Goal: Task Accomplishment & Management: Complete application form

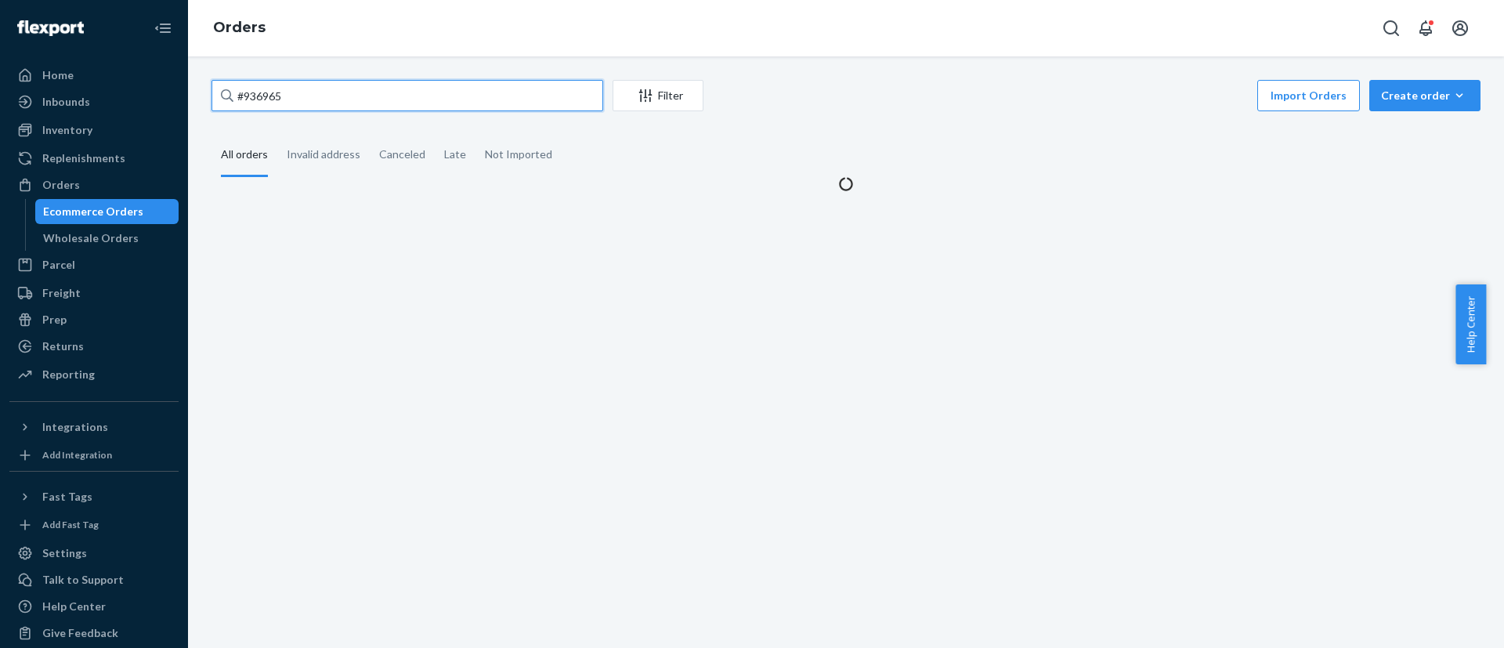
click at [344, 91] on input "#936965" at bounding box center [407, 95] width 392 height 31
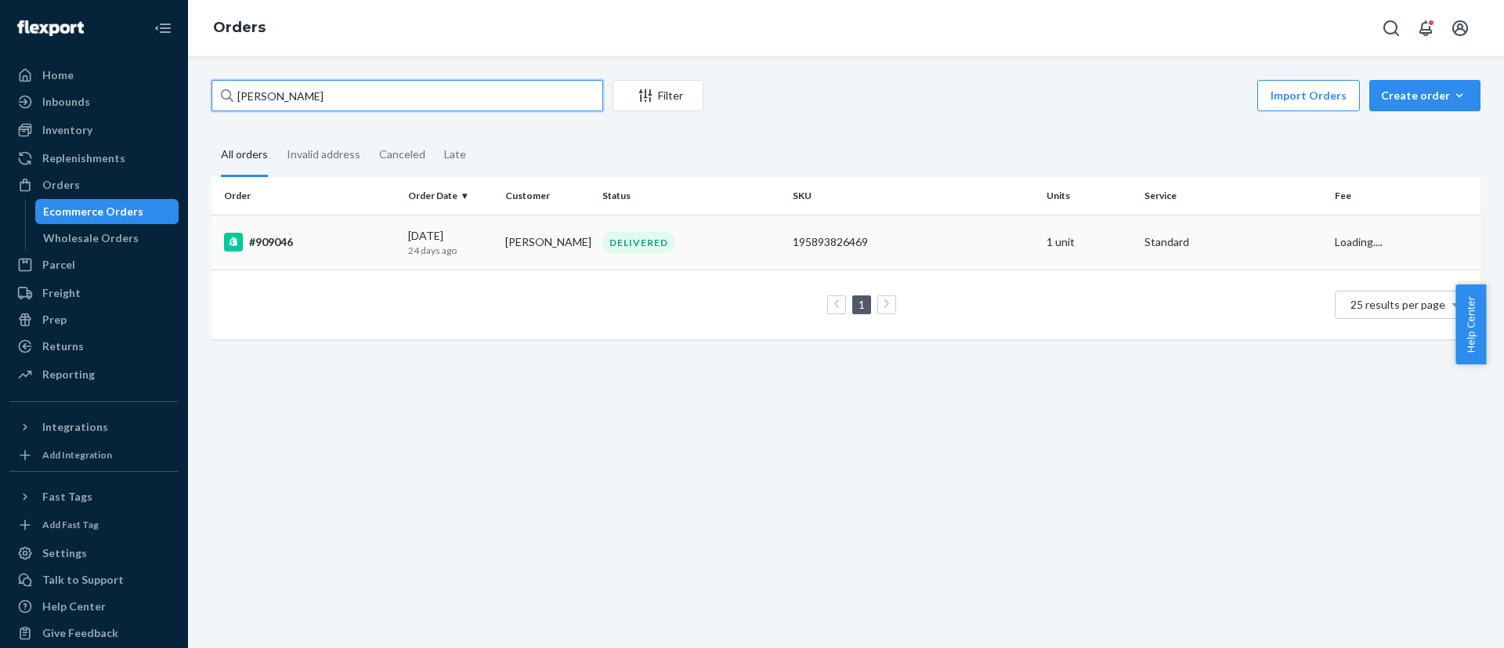
type input "[PERSON_NAME]"
click at [336, 257] on td "#909046" at bounding box center [306, 242] width 190 height 55
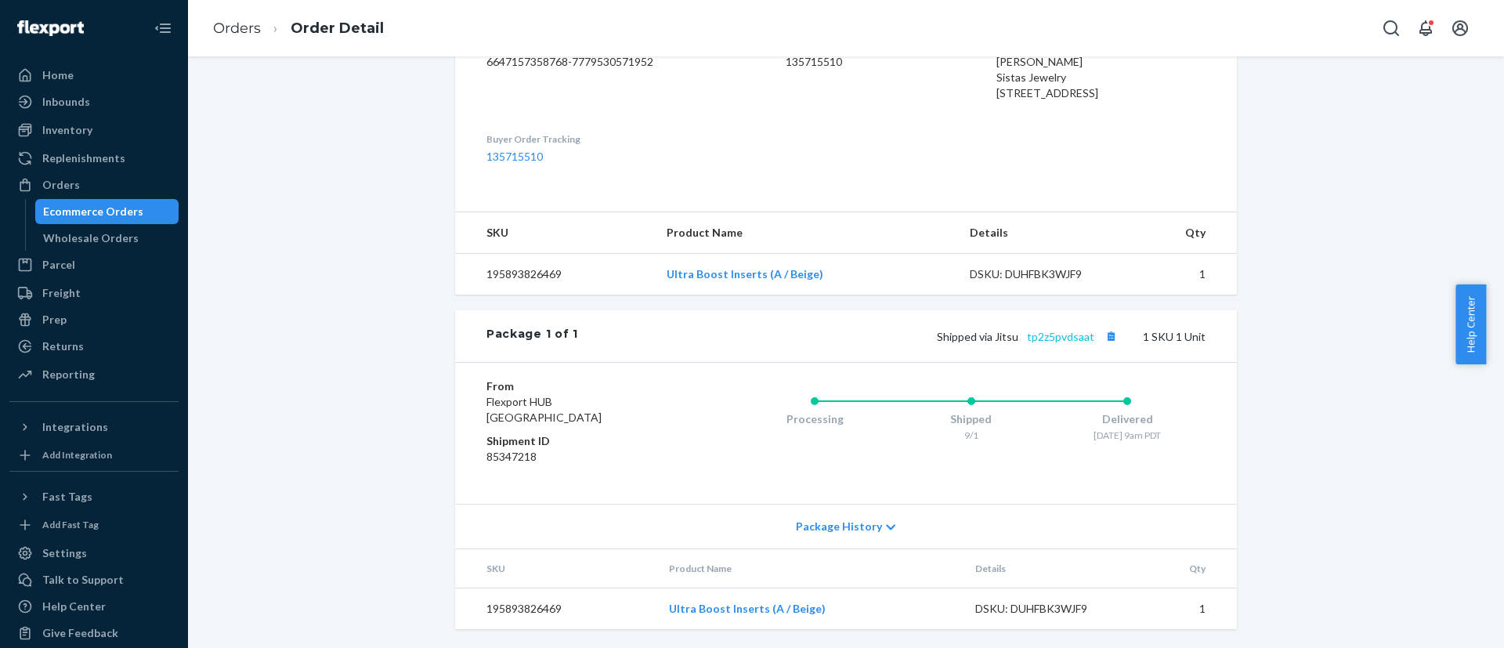
scroll to position [464, 0]
click at [1069, 337] on link "tp2z5pvdsaat" at bounding box center [1060, 336] width 67 height 13
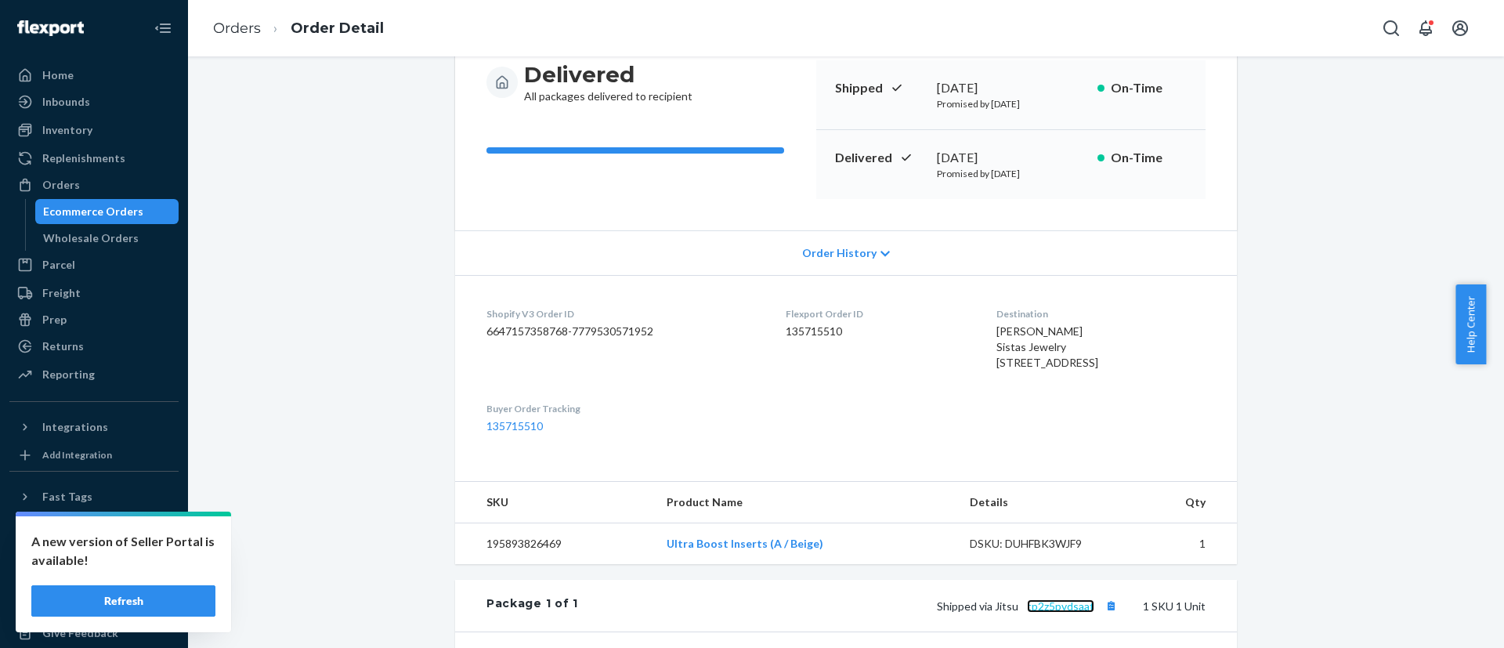
scroll to position [0, 0]
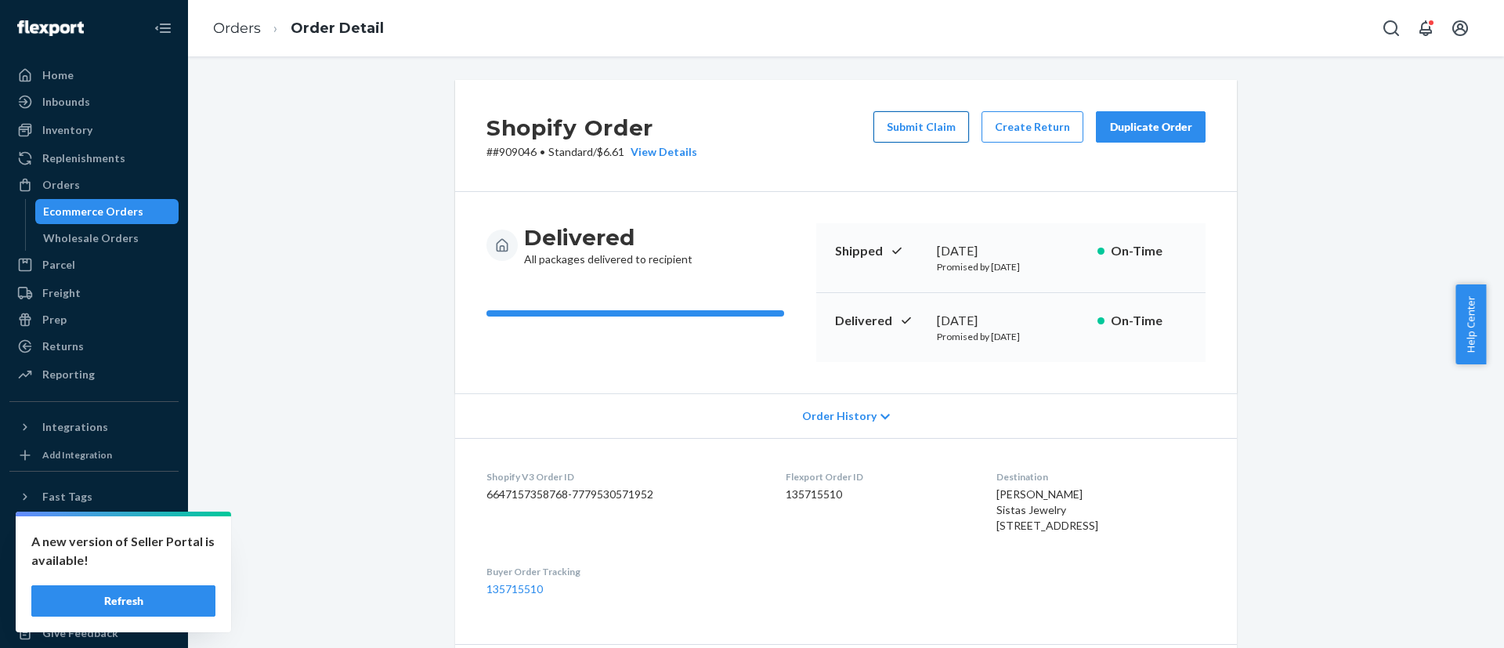
click at [934, 129] on button "Submit Claim" at bounding box center [921, 126] width 96 height 31
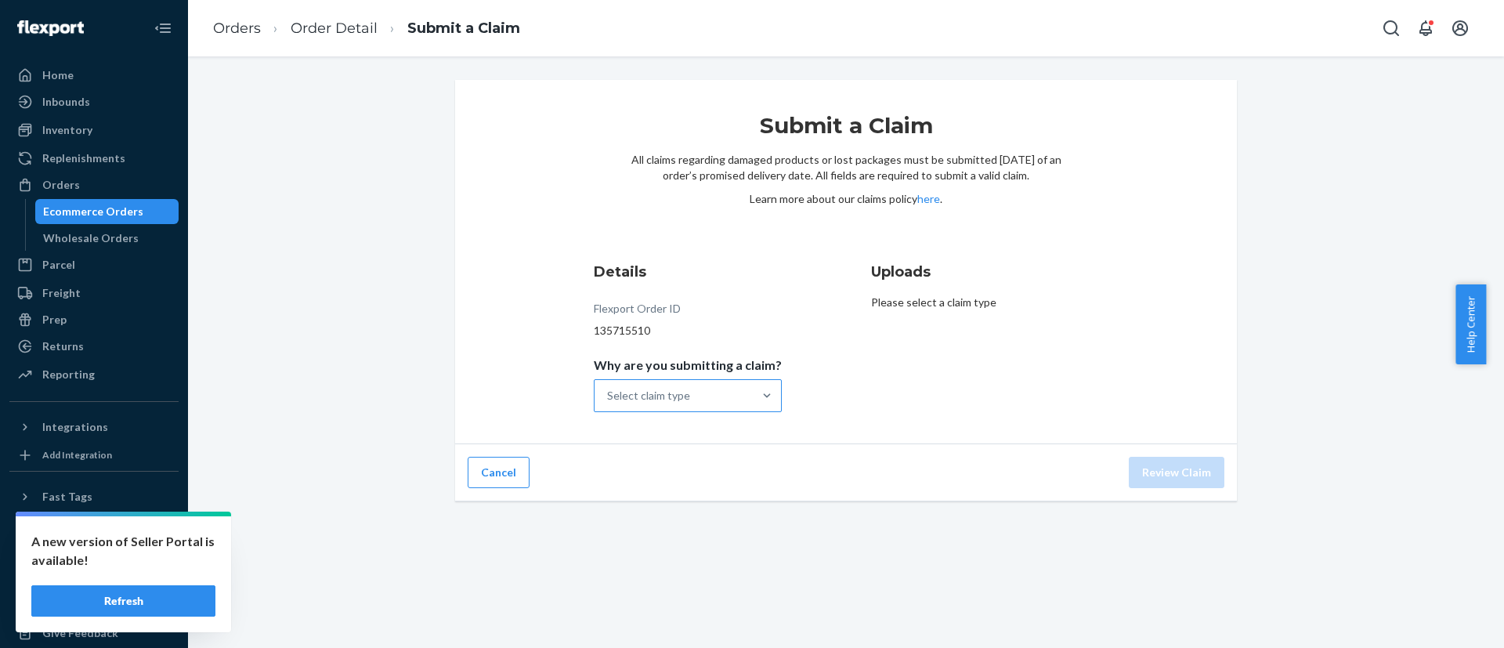
click at [661, 392] on div "Select claim type" at bounding box center [648, 396] width 83 height 16
click at [608, 392] on input "Why are you submitting a claim? Select claim type" at bounding box center [608, 396] width 2 height 16
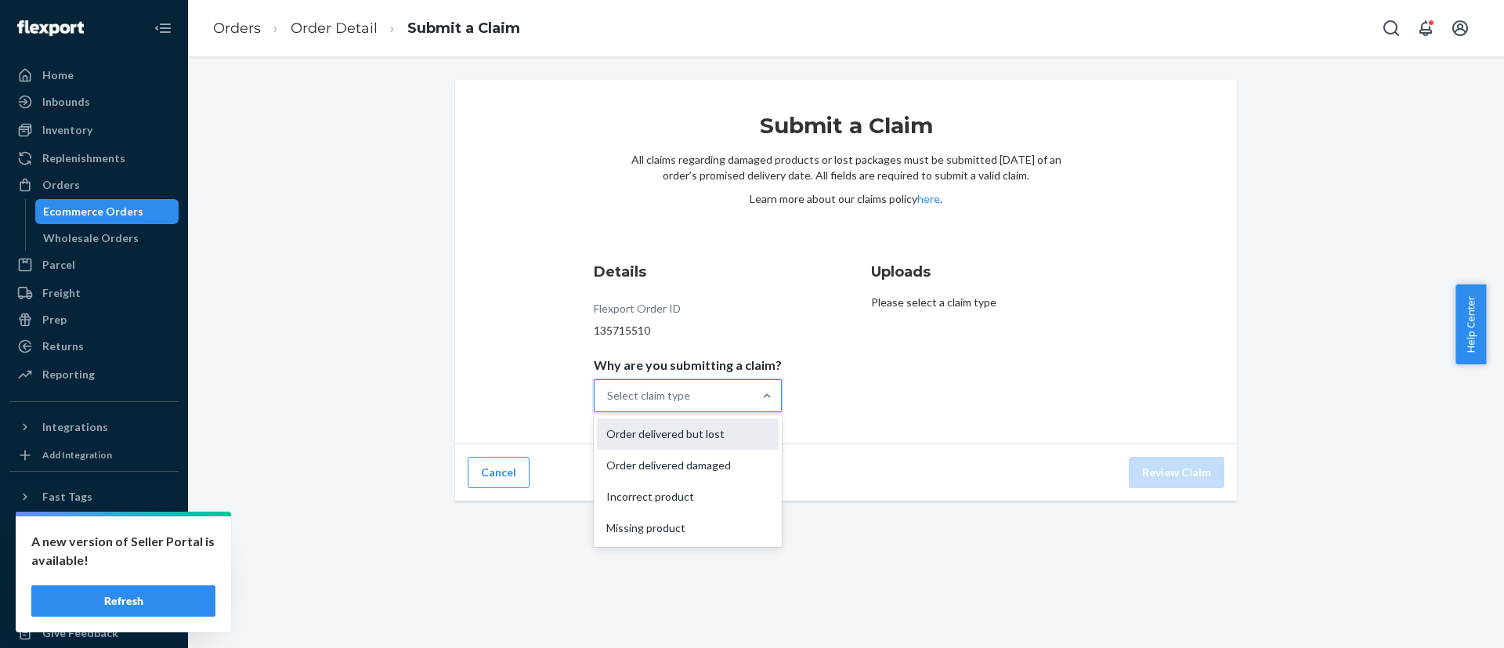
click at [686, 434] on div "Order delivered but lost" at bounding box center [688, 433] width 182 height 31
click at [608, 403] on input "Why are you submitting a claim? option Order delivered but lost focused, 1 of 4…" at bounding box center [608, 396] width 2 height 16
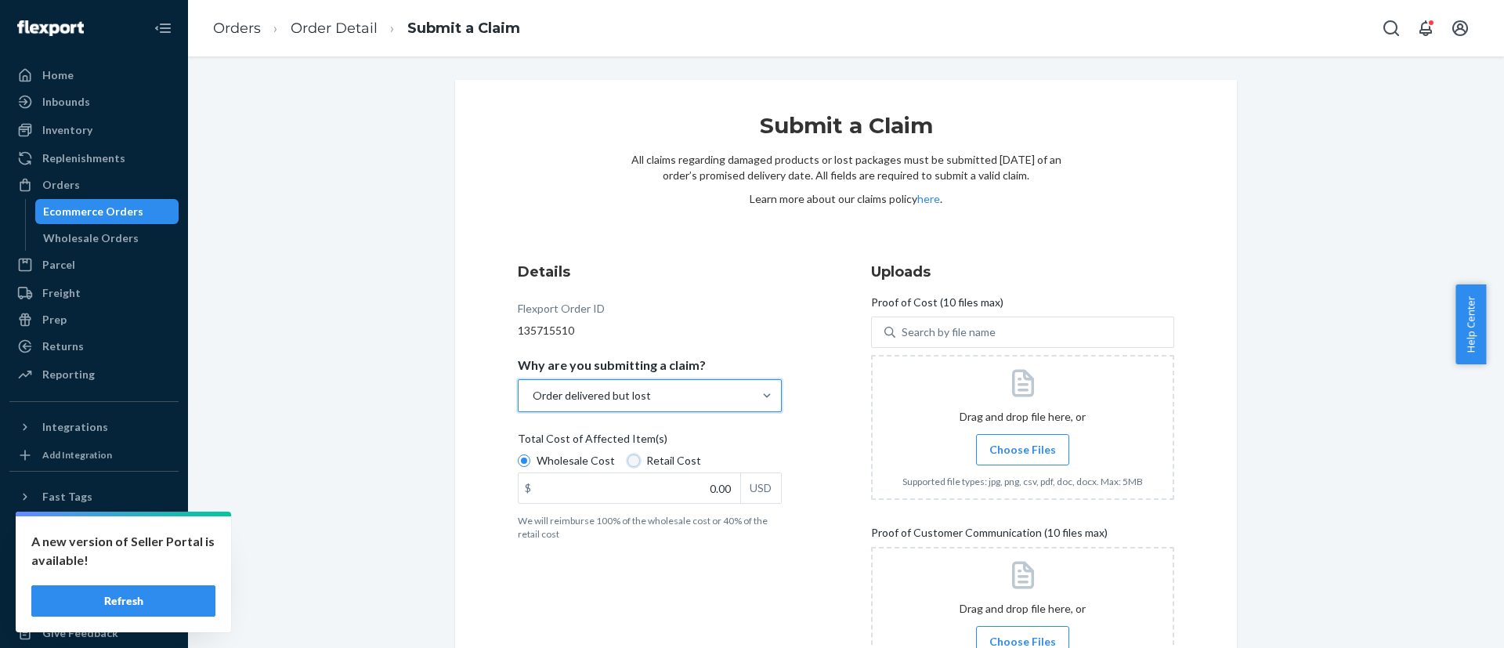
click at [627, 459] on input "Retail Cost" at bounding box center [633, 460] width 13 height 13
radio input "true"
radio input "false"
click at [673, 483] on input "0.00" at bounding box center [629, 488] width 222 height 30
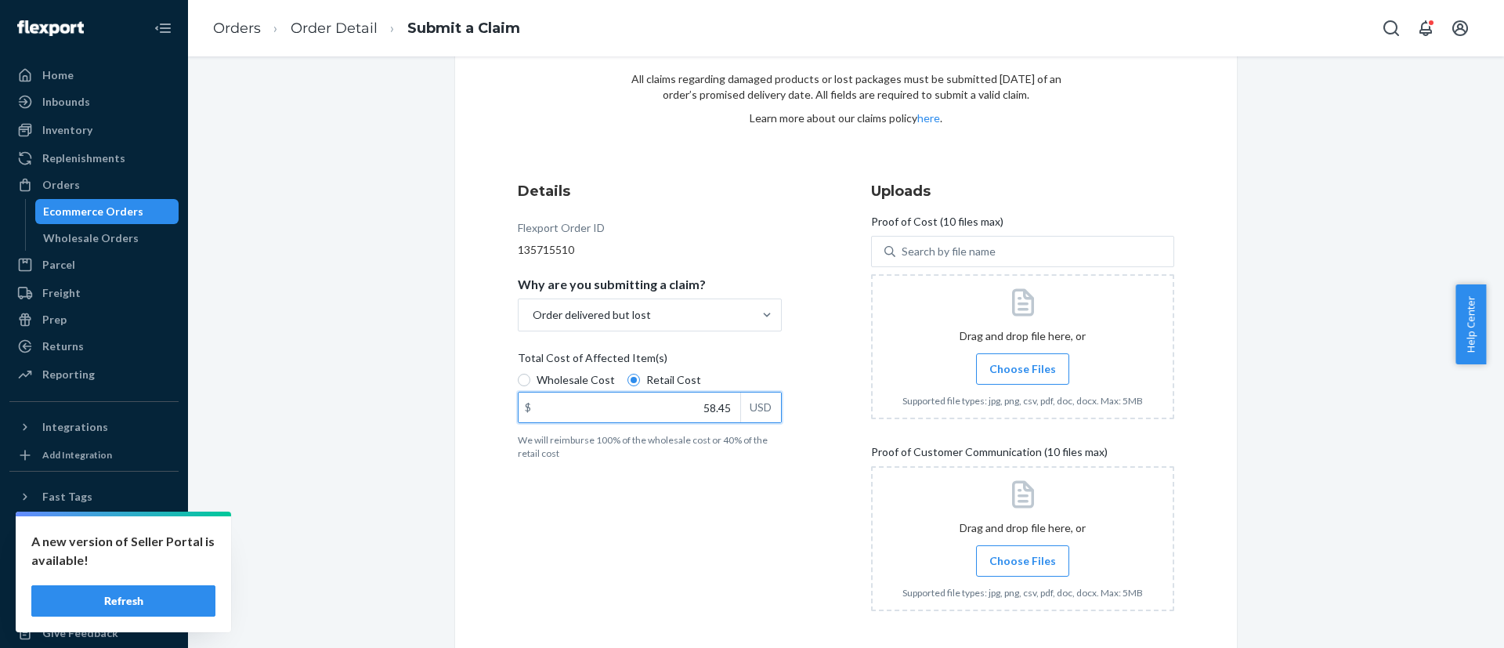
scroll to position [117, 0]
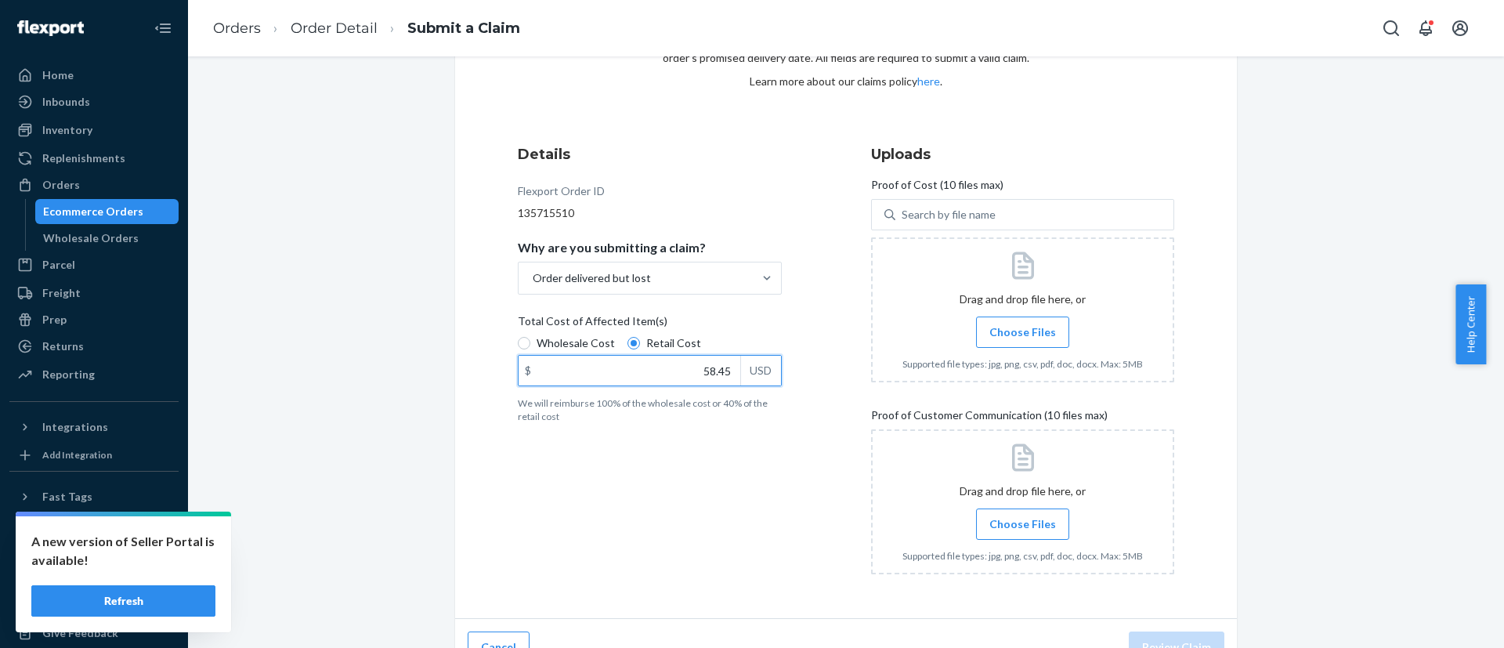
type input "58.45"
click at [991, 504] on div at bounding box center [1022, 501] width 303 height 145
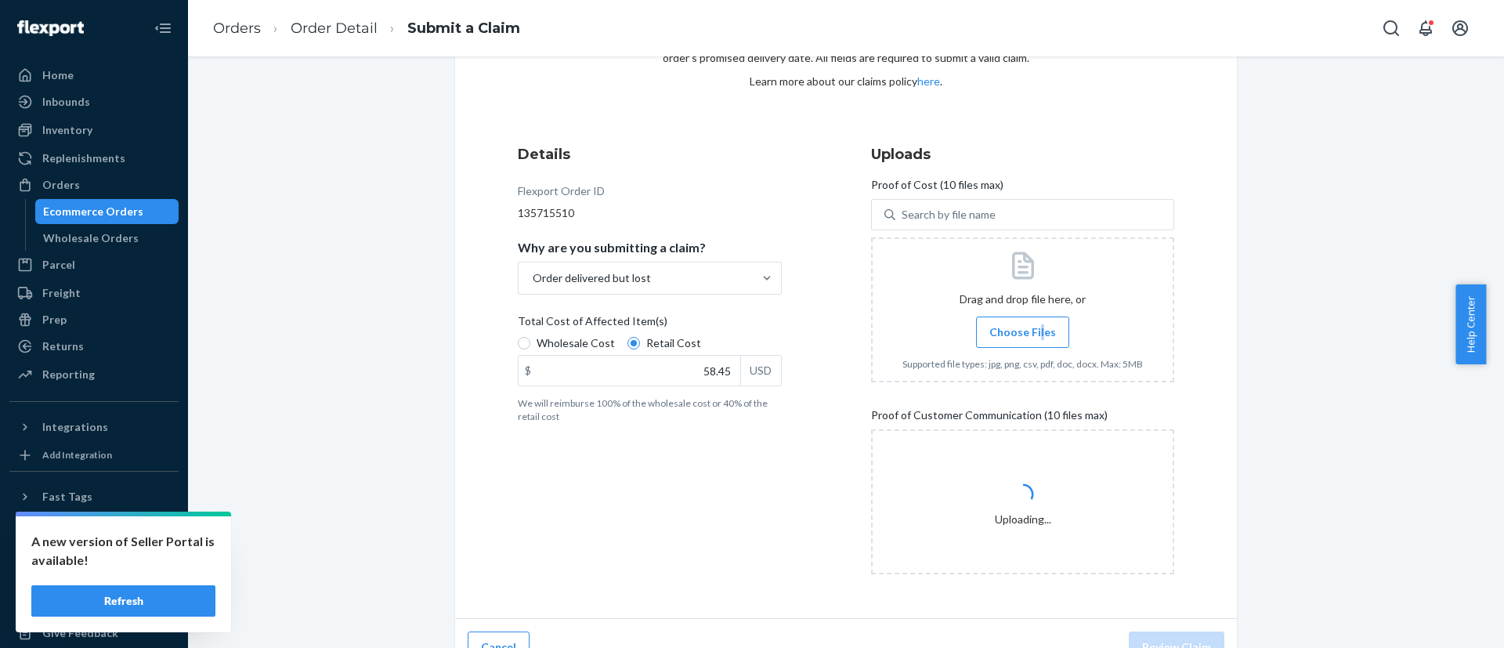
click at [1031, 323] on label "Choose Files" at bounding box center [1022, 331] width 93 height 31
click at [1027, 318] on label "Choose Files" at bounding box center [1022, 331] width 93 height 31
click at [1023, 323] on input "Choose Files" at bounding box center [1022, 331] width 1 height 17
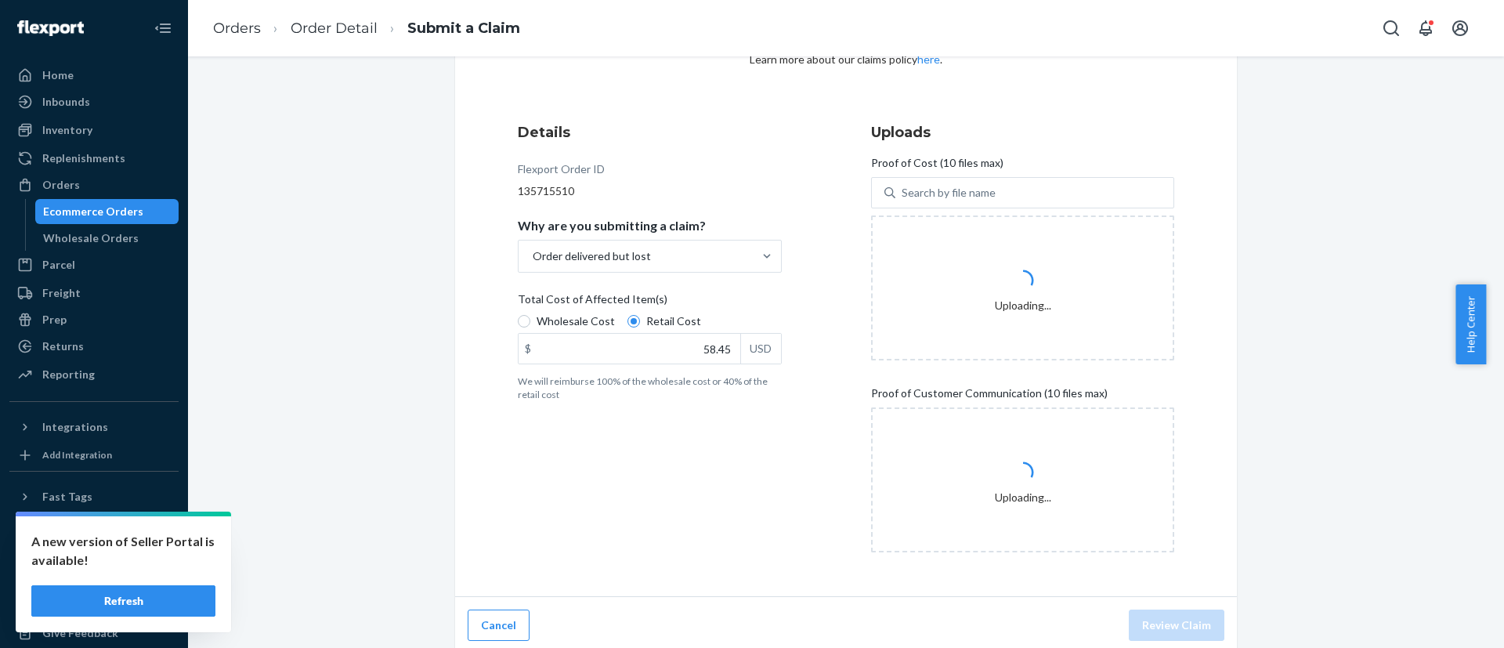
scroll to position [146, 0]
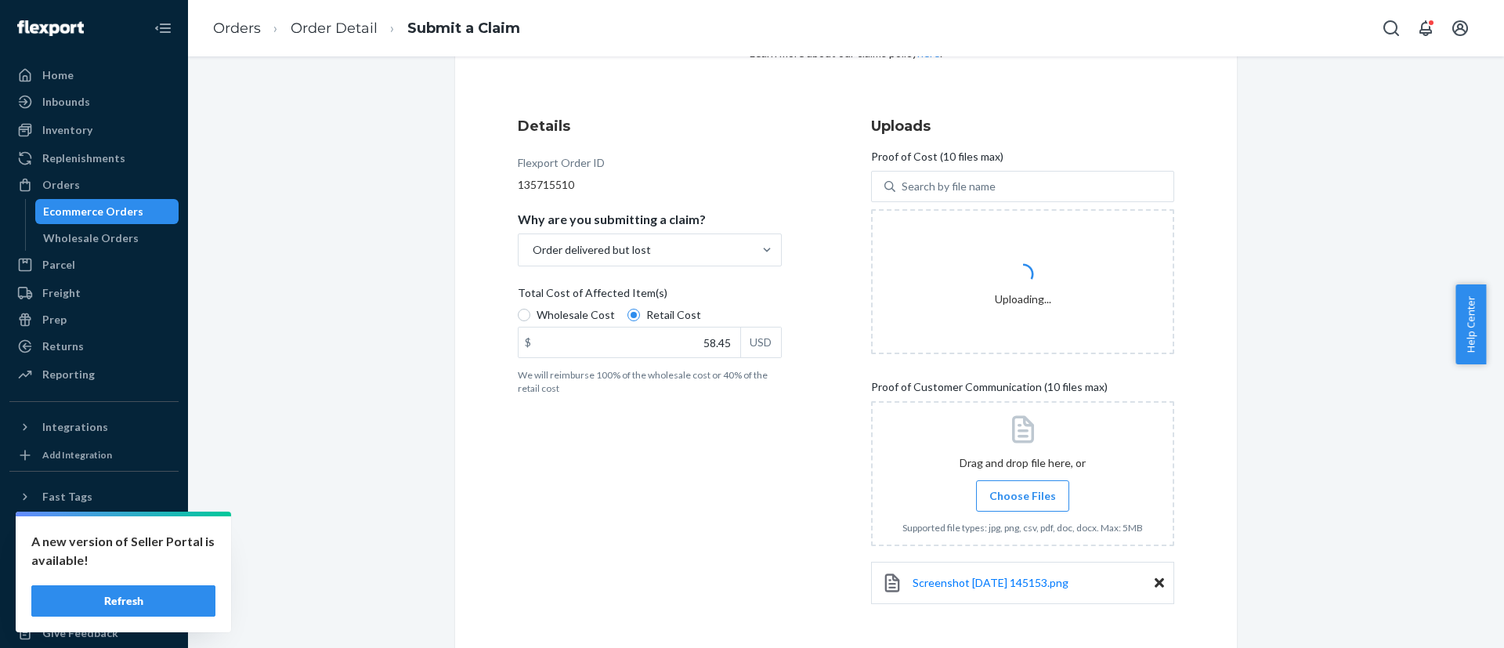
click at [1014, 489] on div "Drag and drop file here, or Choose Files Supported file types: jpg, png, csv, p…" at bounding box center [1022, 473] width 240 height 131
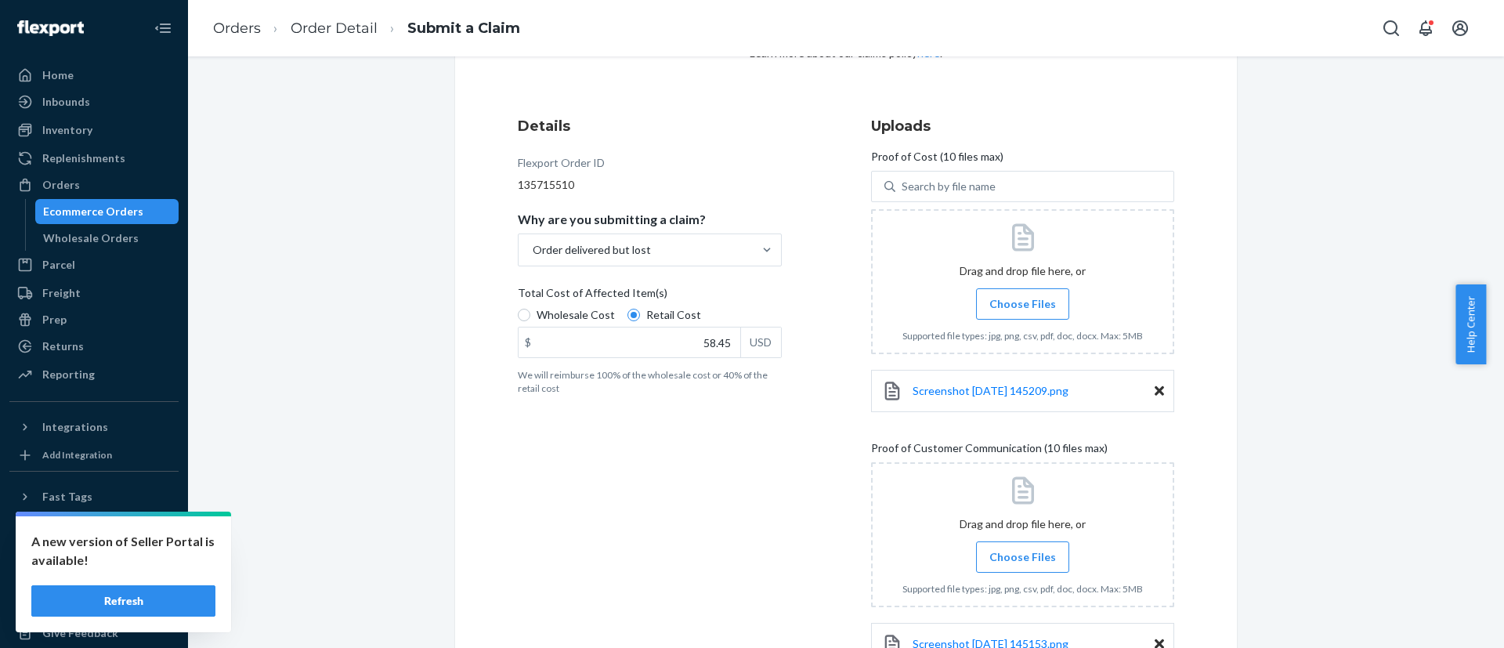
scroll to position [268, 0]
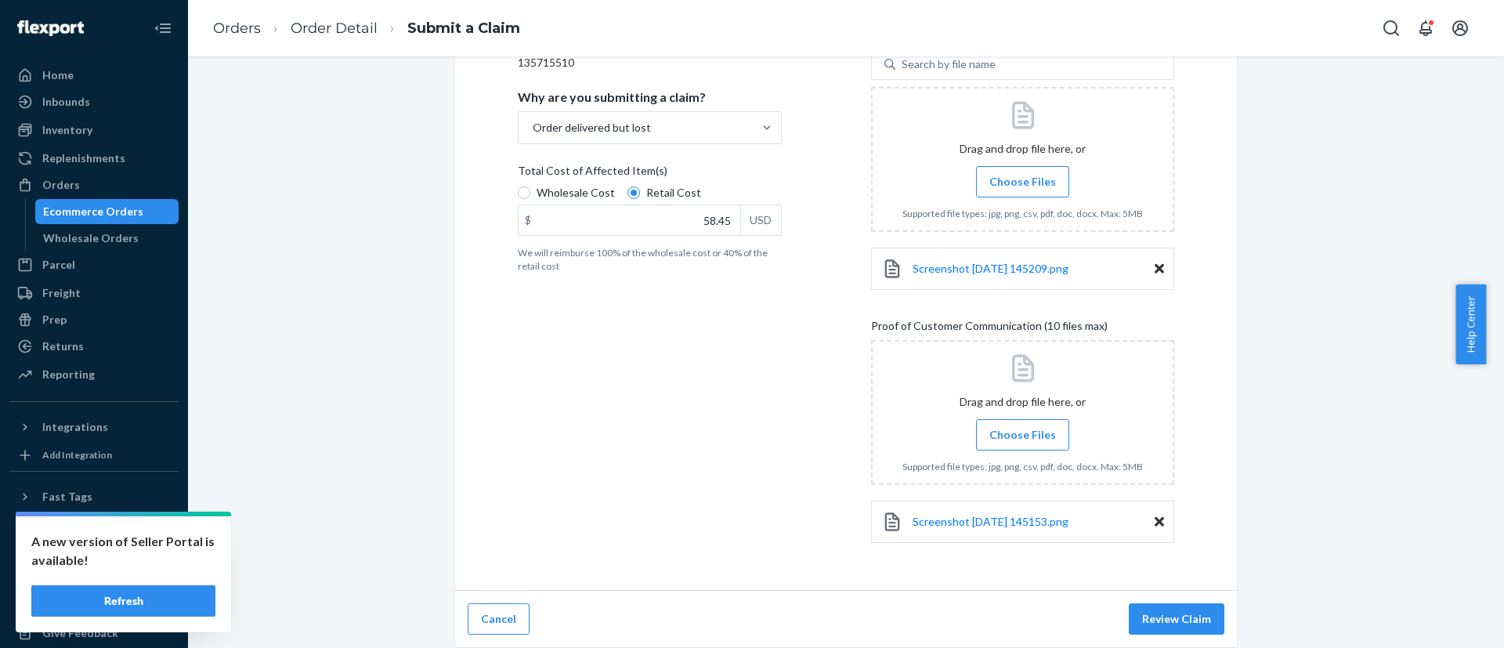
click at [1038, 444] on label "Choose Files" at bounding box center [1022, 434] width 93 height 31
click at [1023, 443] on input "Choose Files" at bounding box center [1022, 434] width 1 height 17
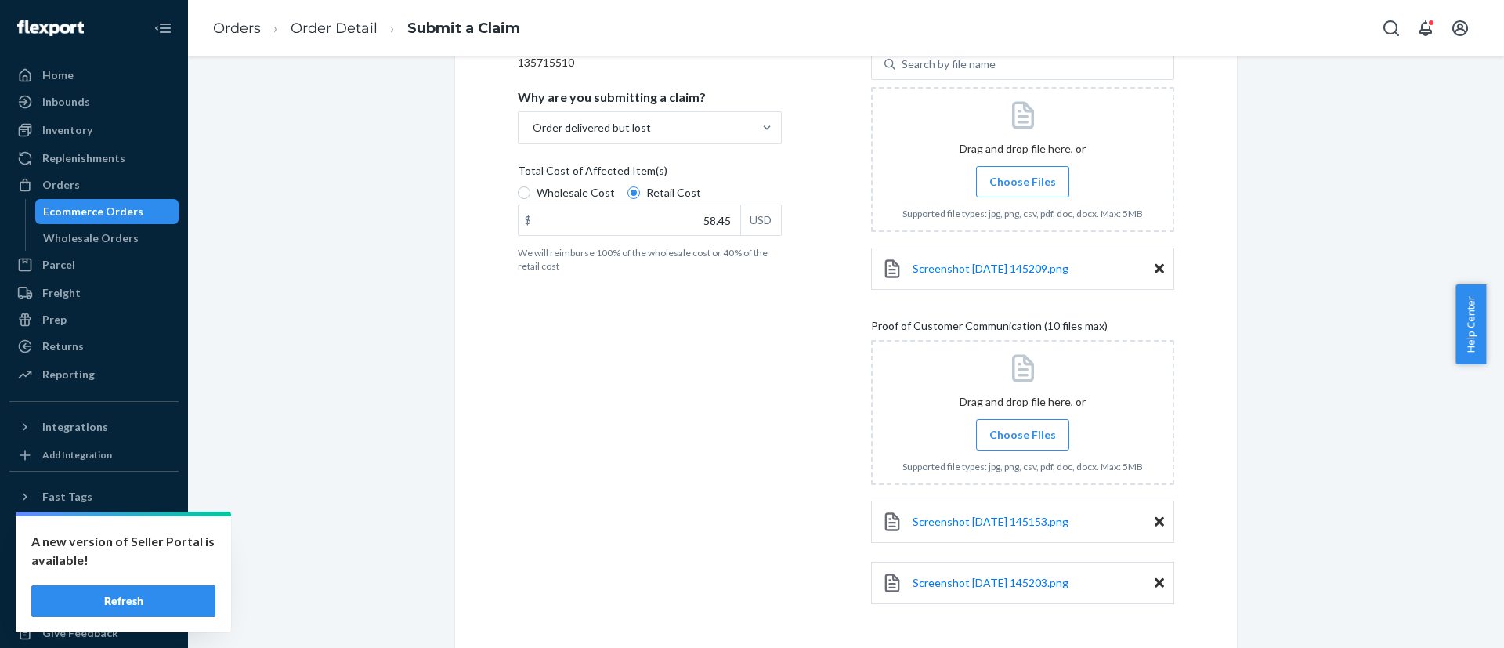
click at [1014, 432] on span "Choose Files" at bounding box center [1022, 435] width 67 height 16
click at [1022, 432] on input "Choose Files" at bounding box center [1022, 434] width 1 height 17
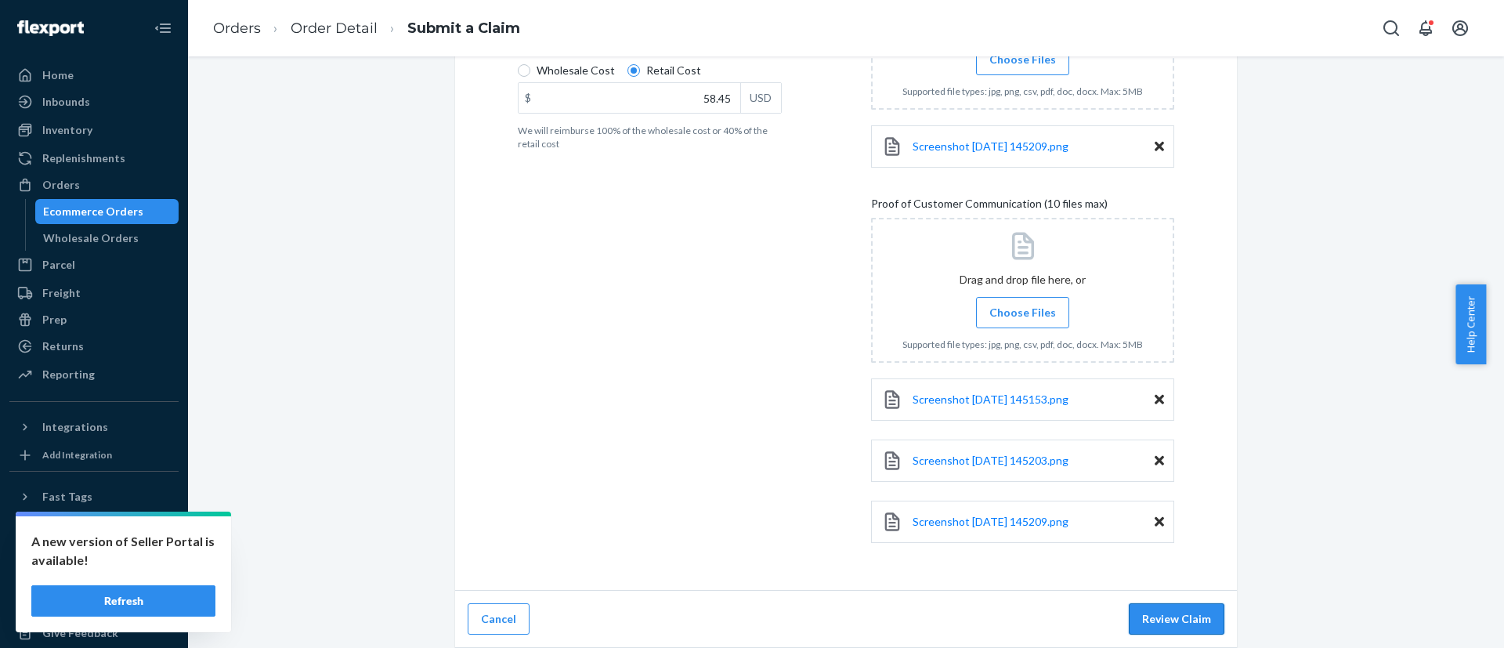
click at [1187, 627] on button "Review Claim" at bounding box center [1176, 618] width 96 height 31
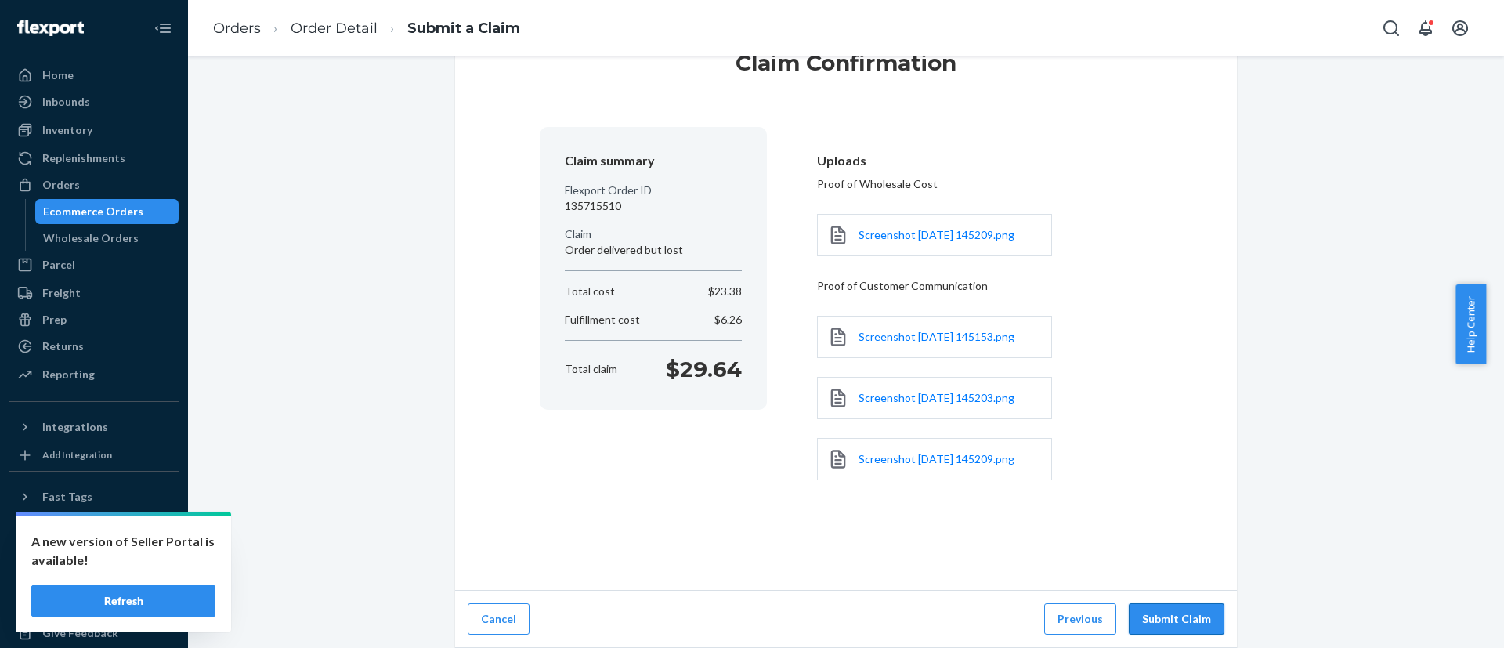
click at [1186, 625] on button "Submit Claim" at bounding box center [1176, 618] width 96 height 31
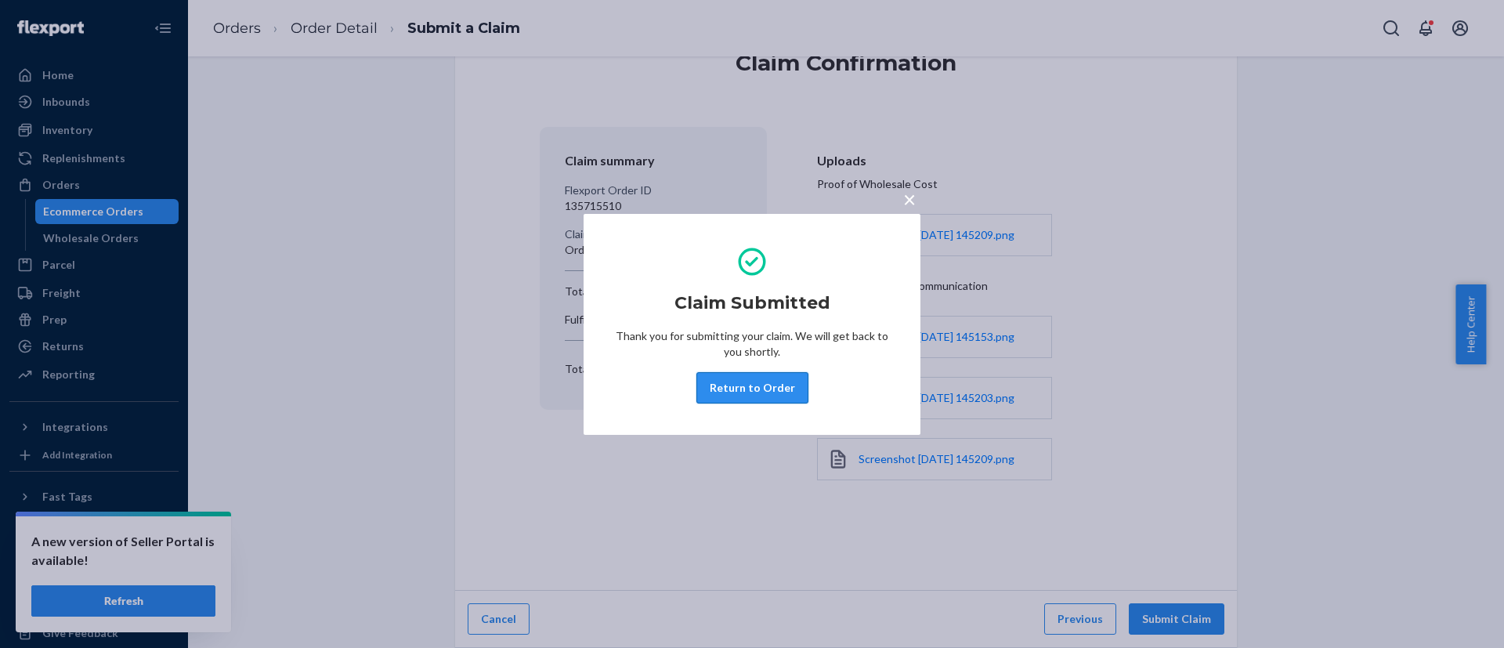
click at [767, 395] on button "Return to Order" at bounding box center [752, 387] width 112 height 31
